Goal: Information Seeking & Learning: Learn about a topic

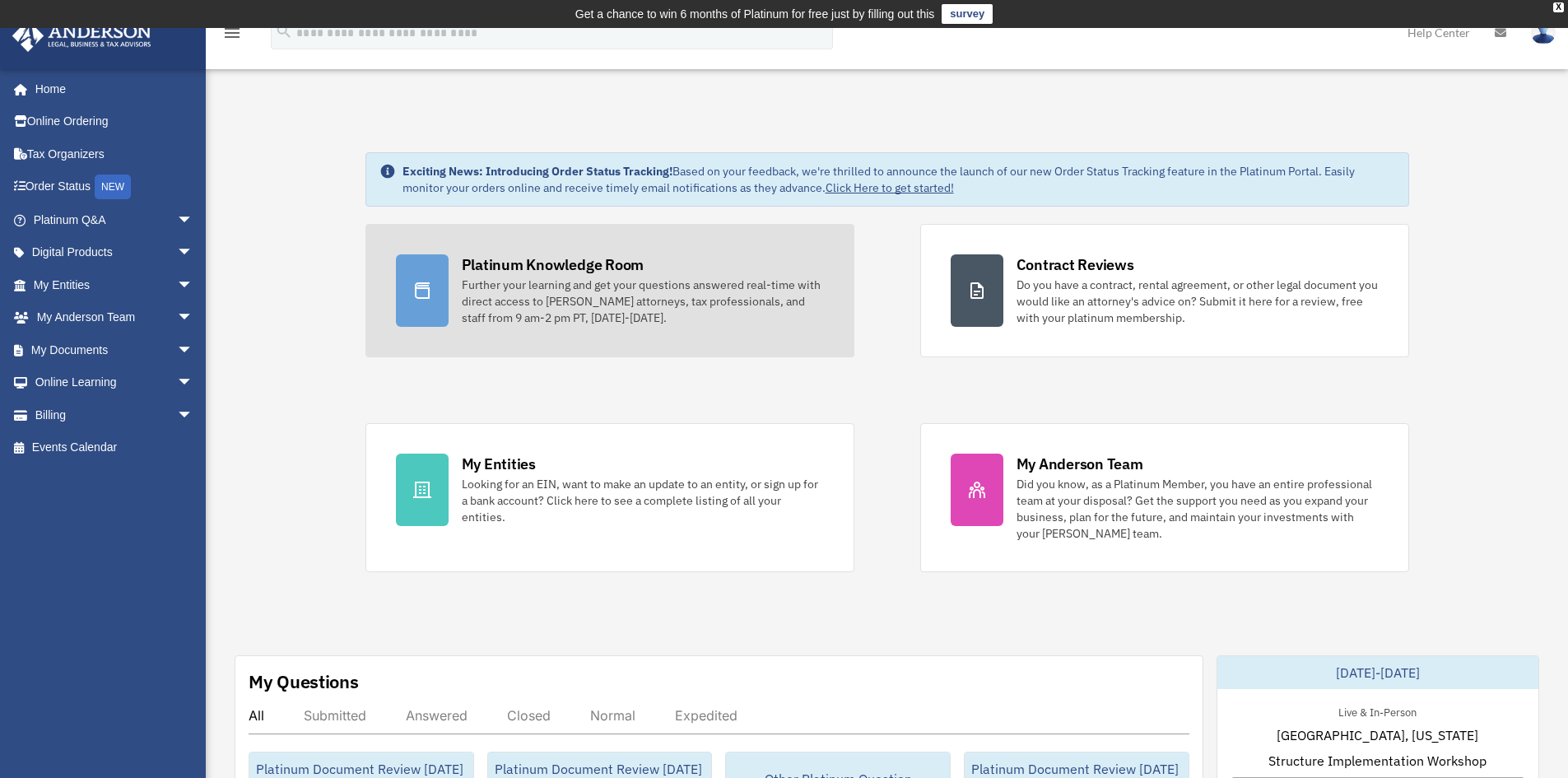
click at [641, 284] on div "Further your learning and get your questions answered real-time with direct acc…" at bounding box center [642, 301] width 363 height 49
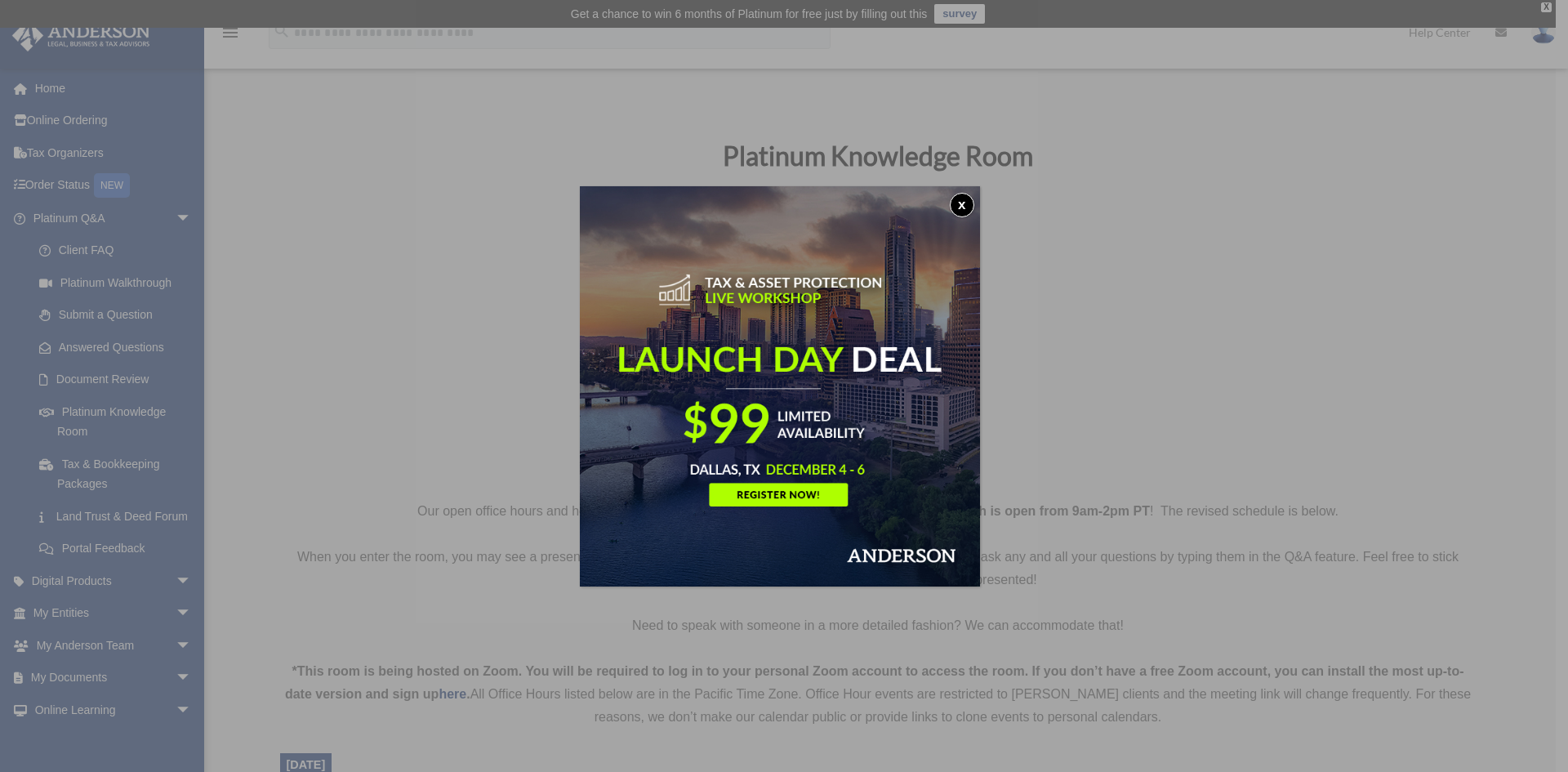
click at [961, 205] on button "x" at bounding box center [962, 205] width 25 height 25
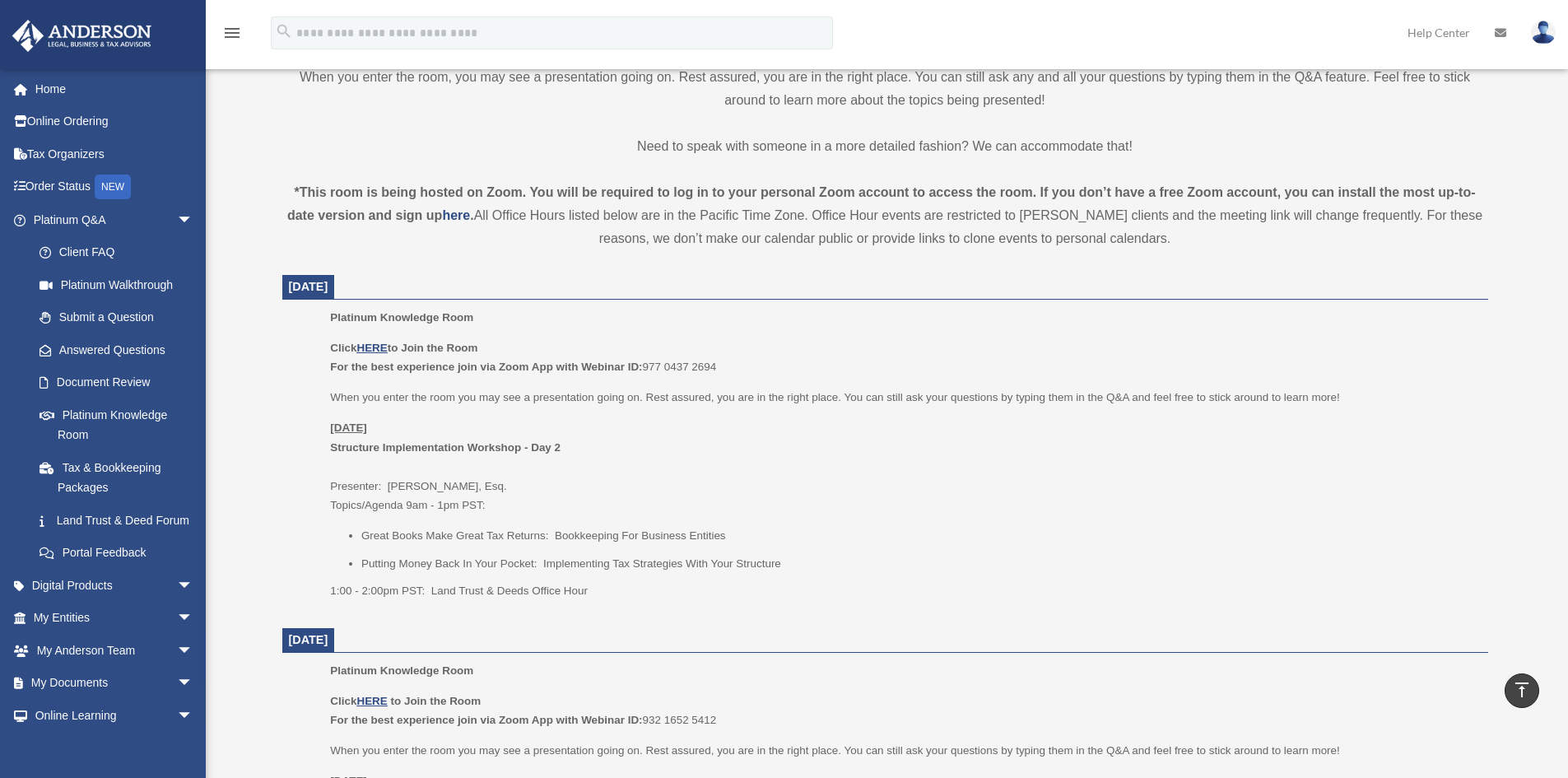
scroll to position [495, 0]
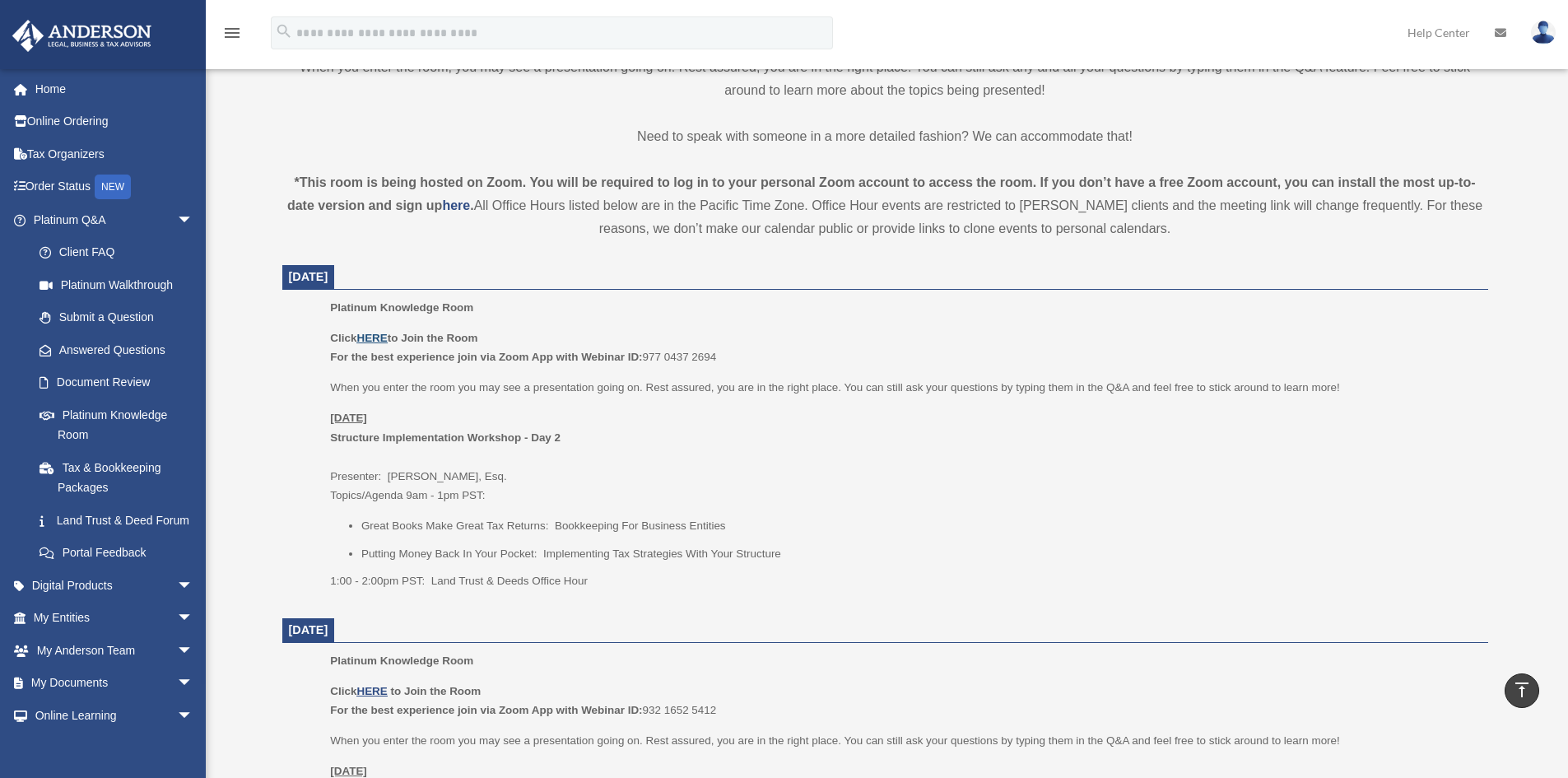
click at [379, 339] on u "HERE" at bounding box center [371, 338] width 30 height 12
